Goal: Task Accomplishment & Management: Manage account settings

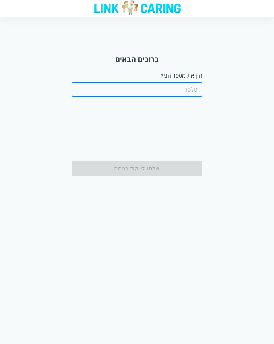
click at [159, 91] on input "tel" at bounding box center [137, 89] width 131 height 15
type input "0544440000"
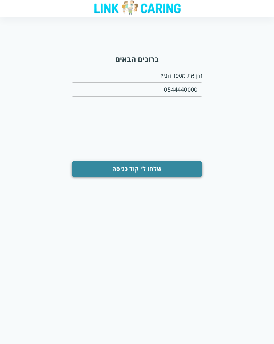
click at [159, 171] on button "שלחו לי קוד כניסה" at bounding box center [137, 169] width 131 height 16
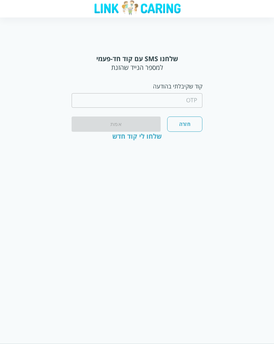
click at [151, 97] on input "string" at bounding box center [137, 100] width 131 height 15
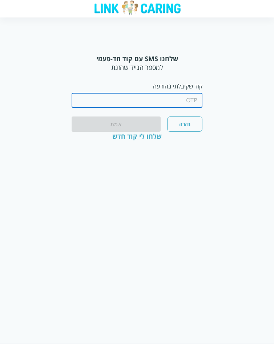
type input "1234"
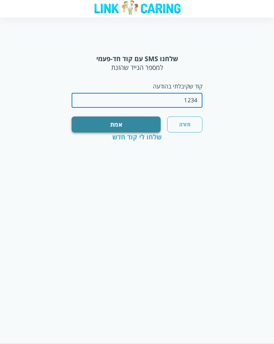
click at [134, 123] on button "אמת" at bounding box center [116, 124] width 89 height 16
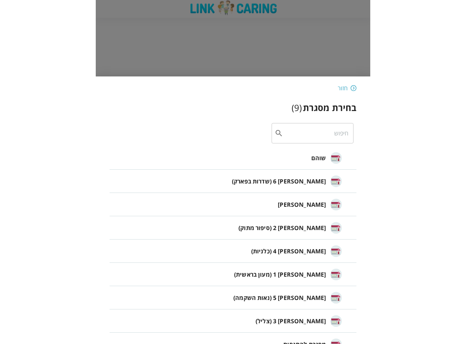
scroll to position [16, 0]
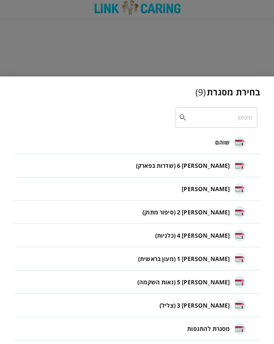
click at [8, 92] on div "חזור בחירת מסגרת ( 9 ) ​ [PERSON_NAME] 6 (שדרות בפארק) [PERSON_NAME] 2 (סיפור מ…" at bounding box center [137, 209] width 274 height 267
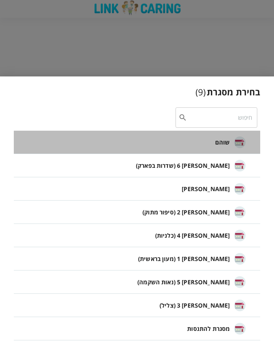
click at [210, 142] on li "שוהם" at bounding box center [137, 142] width 247 height 23
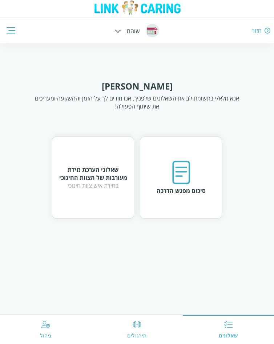
click at [8, 15] on div at bounding box center [137, 8] width 274 height 17
click at [8, 31] on div "חזור שוהם שאלונים תירגולים ניהול" at bounding box center [137, 21] width 274 height 43
click at [257, 32] on div "חזור" at bounding box center [257, 31] width 10 height 8
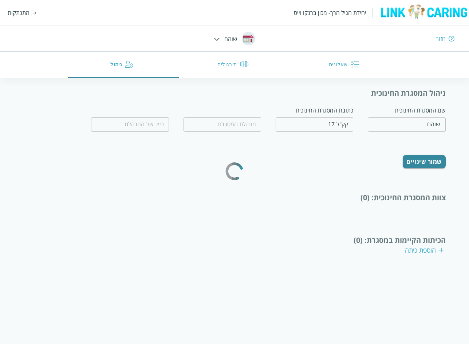
click at [214, 37] on div at bounding box center [217, 39] width 6 height 8
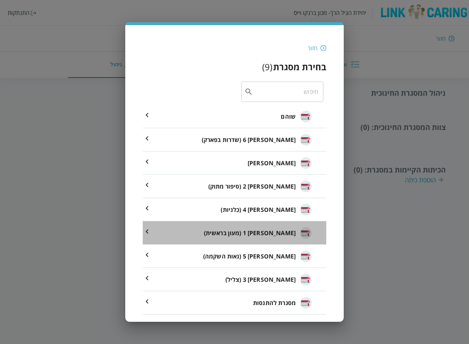
click at [274, 231] on span "[PERSON_NAME] 1 (מעון בראשית)" at bounding box center [250, 233] width 92 height 9
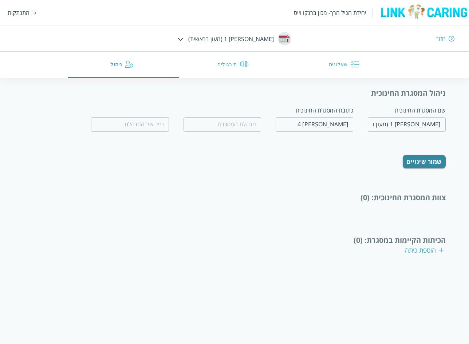
type input "0549008434"
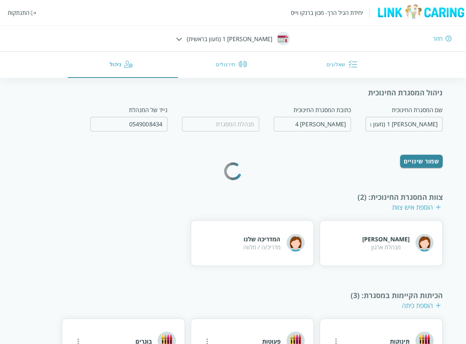
click at [274, 168] on div "ניהול המסגרת החינוכית שם המסגרת החינוכית [PERSON_NAME] 1 (מעון בראשית) ​ כתובת …" at bounding box center [232, 226] width 419 height 277
click at [20, 14] on div "התנתקות" at bounding box center [19, 13] width 22 height 8
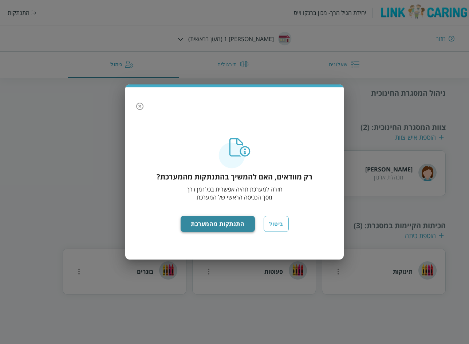
click at [207, 221] on button "התנתקות מהמערכת" at bounding box center [217, 224] width 75 height 16
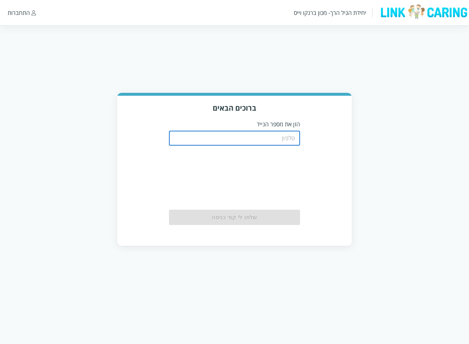
click at [224, 143] on input "tel" at bounding box center [234, 138] width 131 height 15
type input "0508805134"
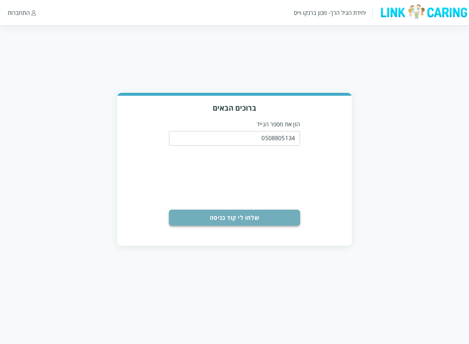
click at [224, 220] on button "שלחו לי קוד כניסה" at bounding box center [234, 218] width 131 height 16
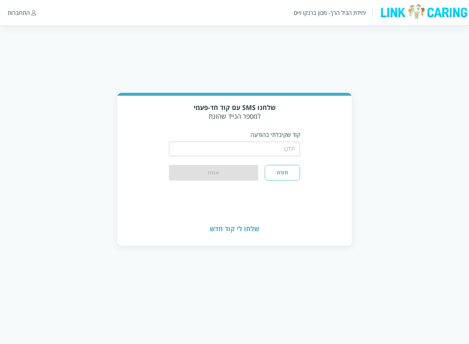
drag, startPoint x: 270, startPoint y: 139, endPoint x: 269, endPoint y: 144, distance: 5.5
click at [269, 140] on div "​" at bounding box center [234, 148] width 131 height 19
click at [269, 146] on input "string" at bounding box center [234, 149] width 131 height 15
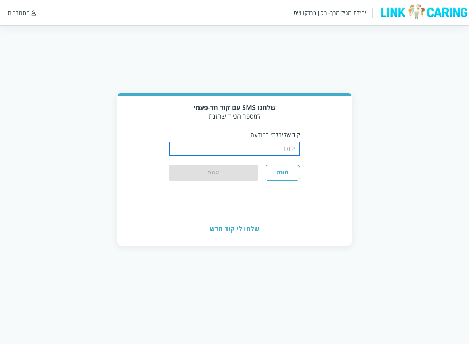
type input "1234"
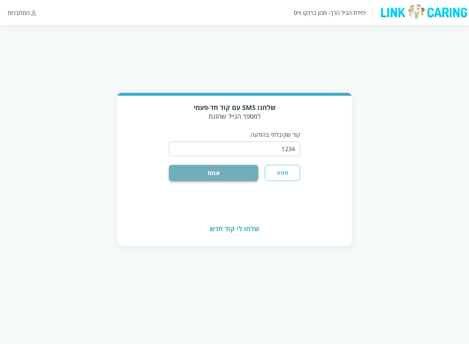
click at [219, 175] on button "אמת" at bounding box center [213, 173] width 89 height 16
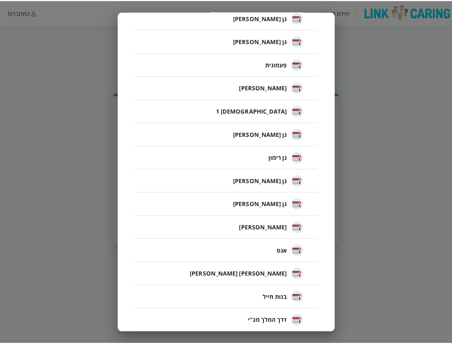
scroll to position [721, 0]
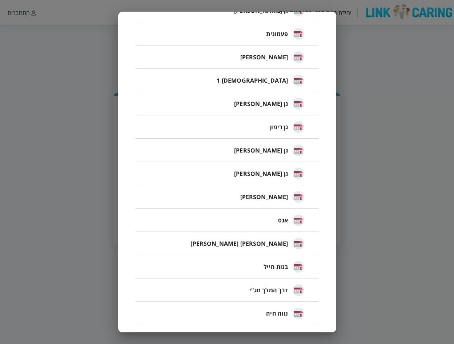
click at [262, 315] on li "נווה חיה" at bounding box center [227, 313] width 183 height 23
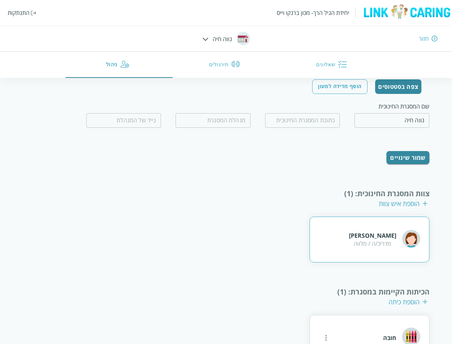
scroll to position [49, 0]
